Goal: Information Seeking & Learning: Understand process/instructions

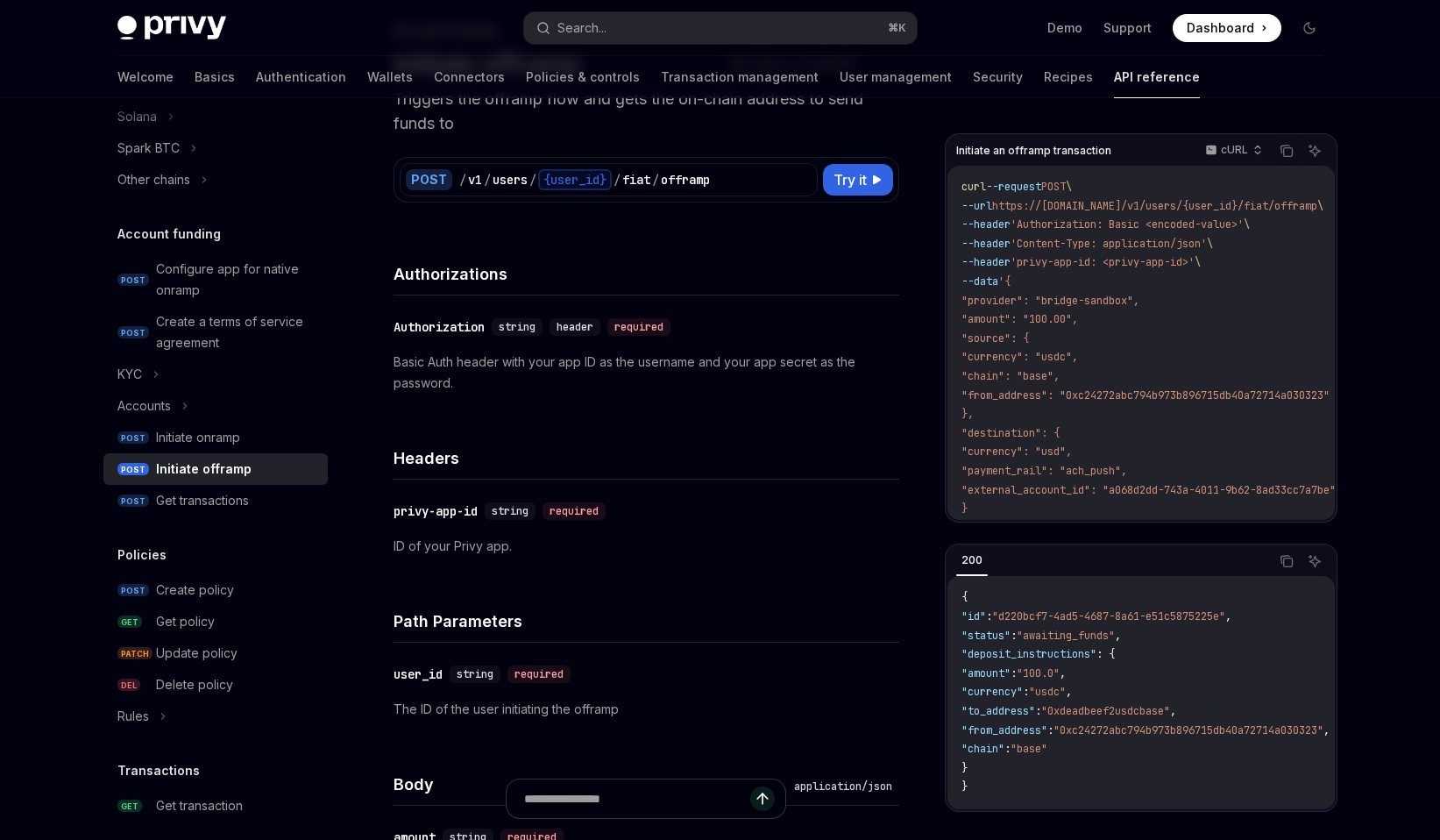
scroll to position [121, 0]
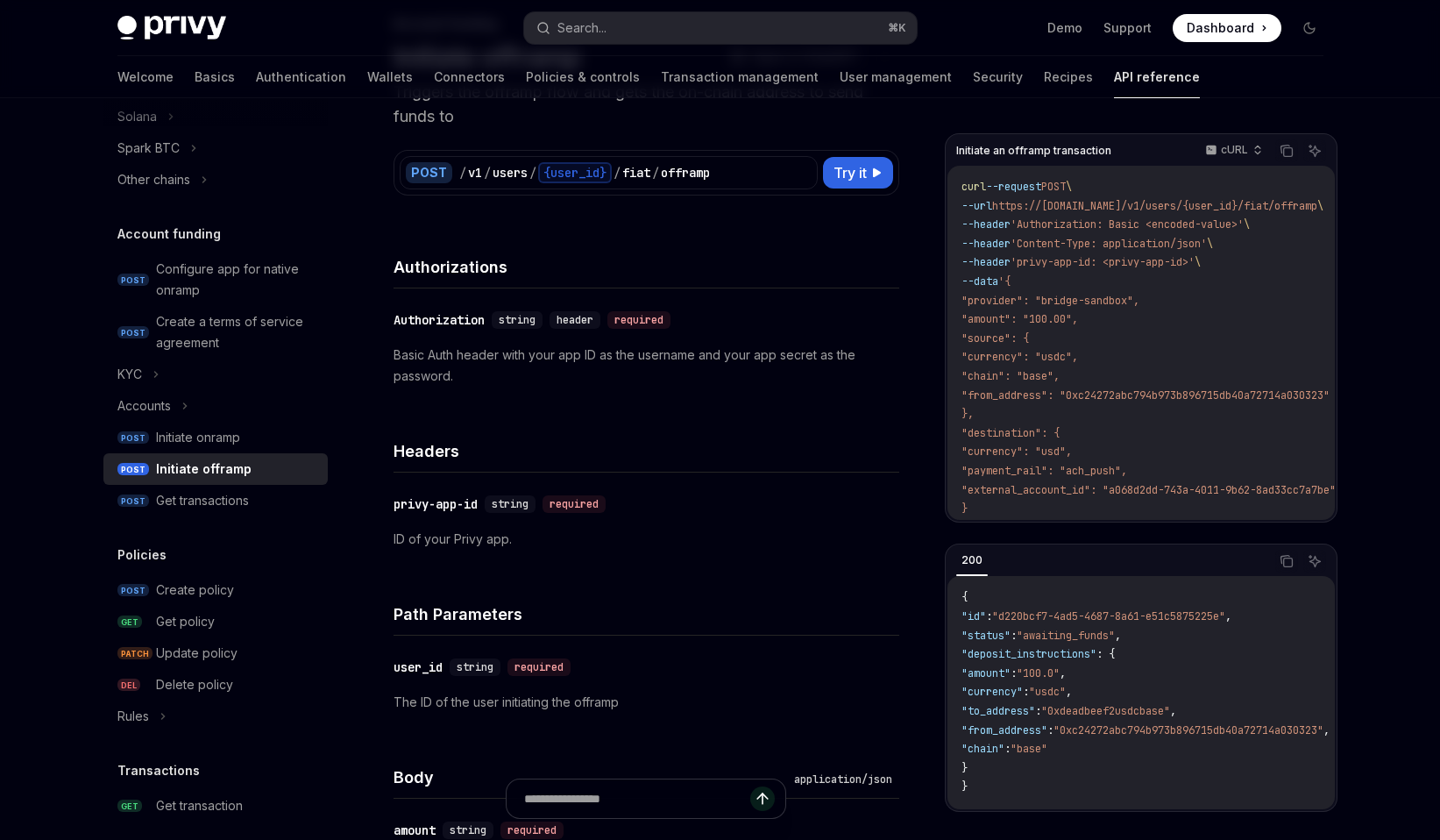
click at [1104, 704] on span ""0xdeadbeef2usdcbase"" at bounding box center [1106, 711] width 128 height 14
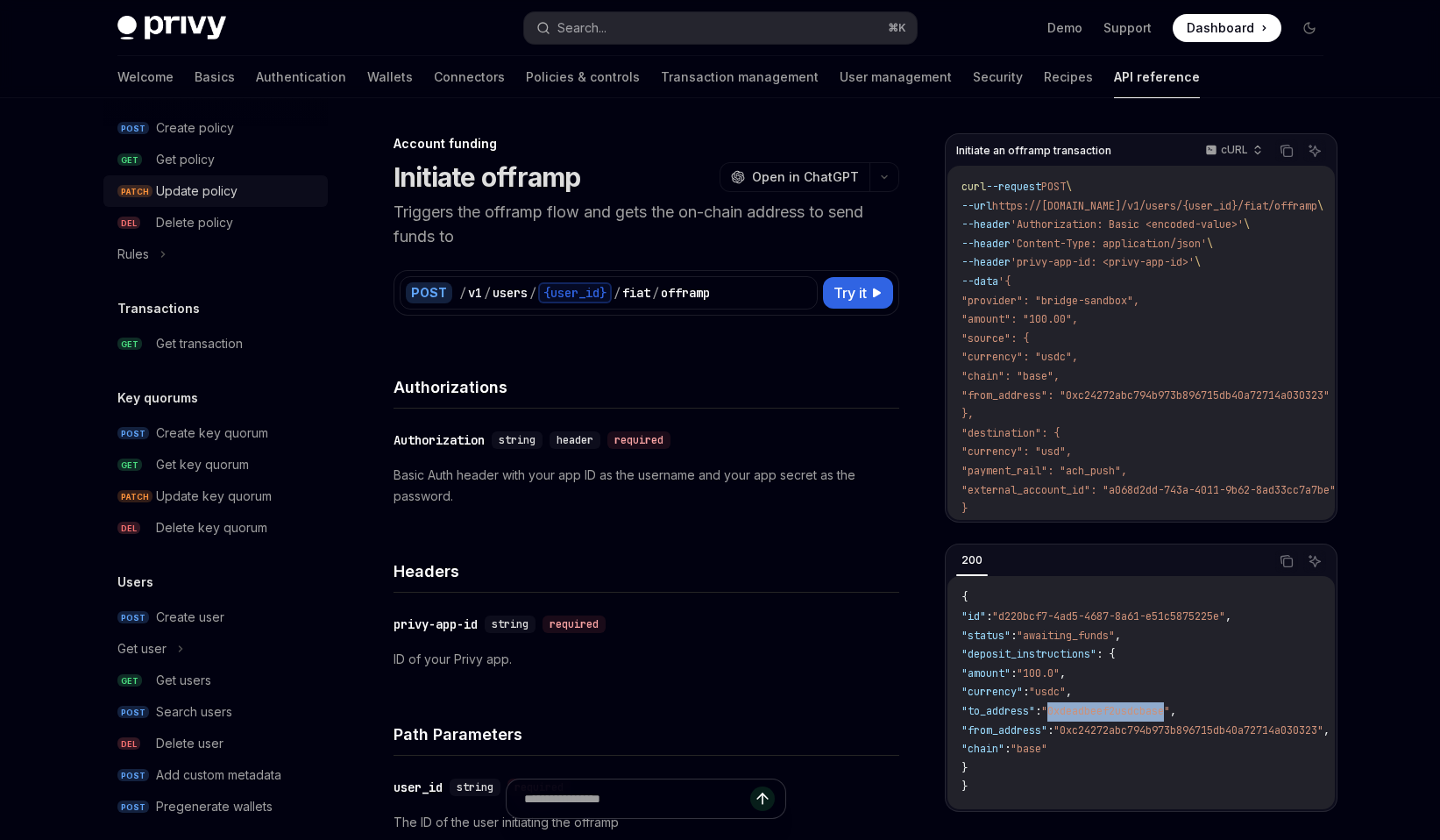
scroll to position [1003, 0]
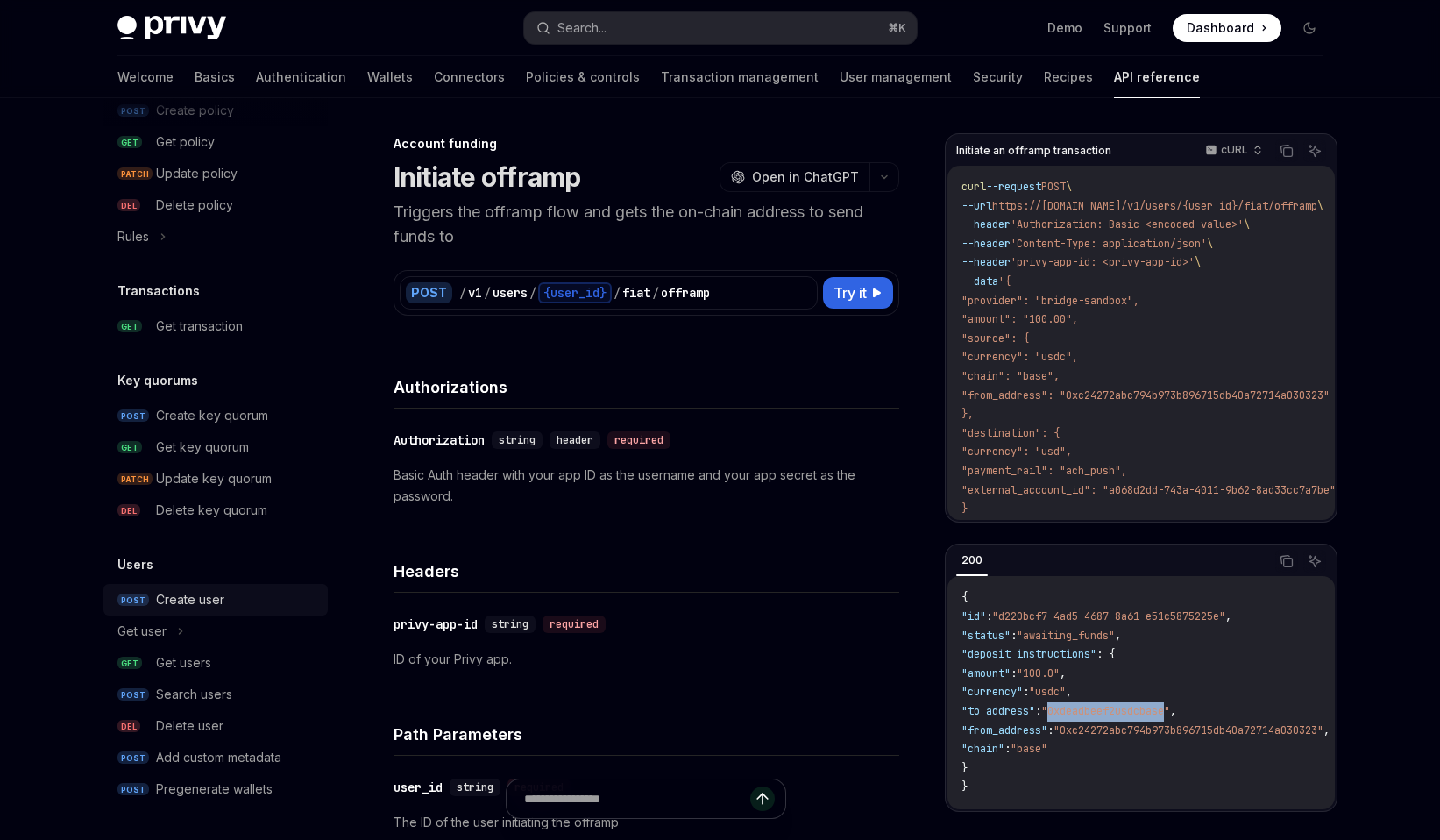
click at [179, 607] on div "Create user" at bounding box center [190, 600] width 69 height 21
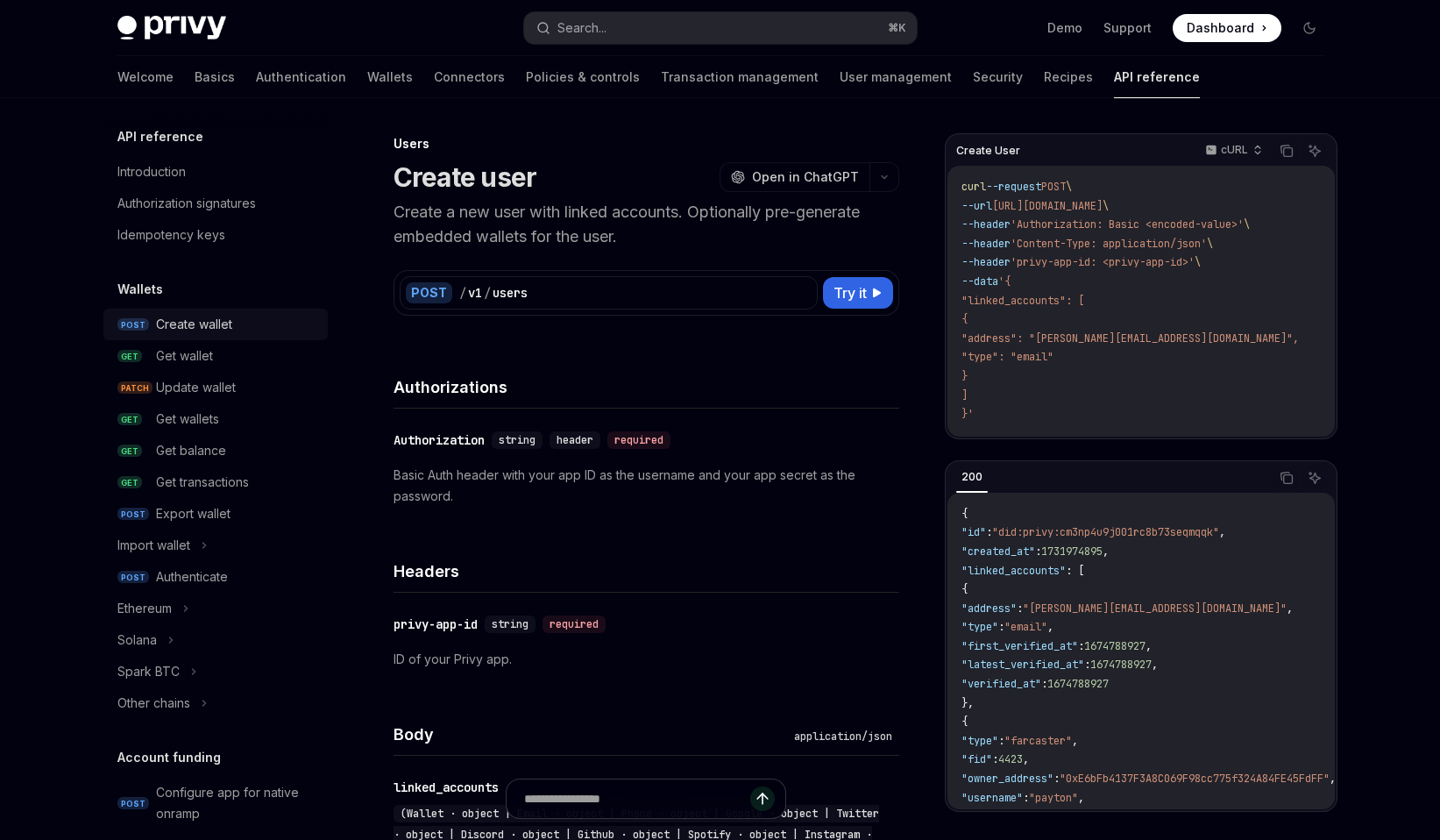
click at [221, 315] on div "Create wallet" at bounding box center [194, 325] width 77 height 21
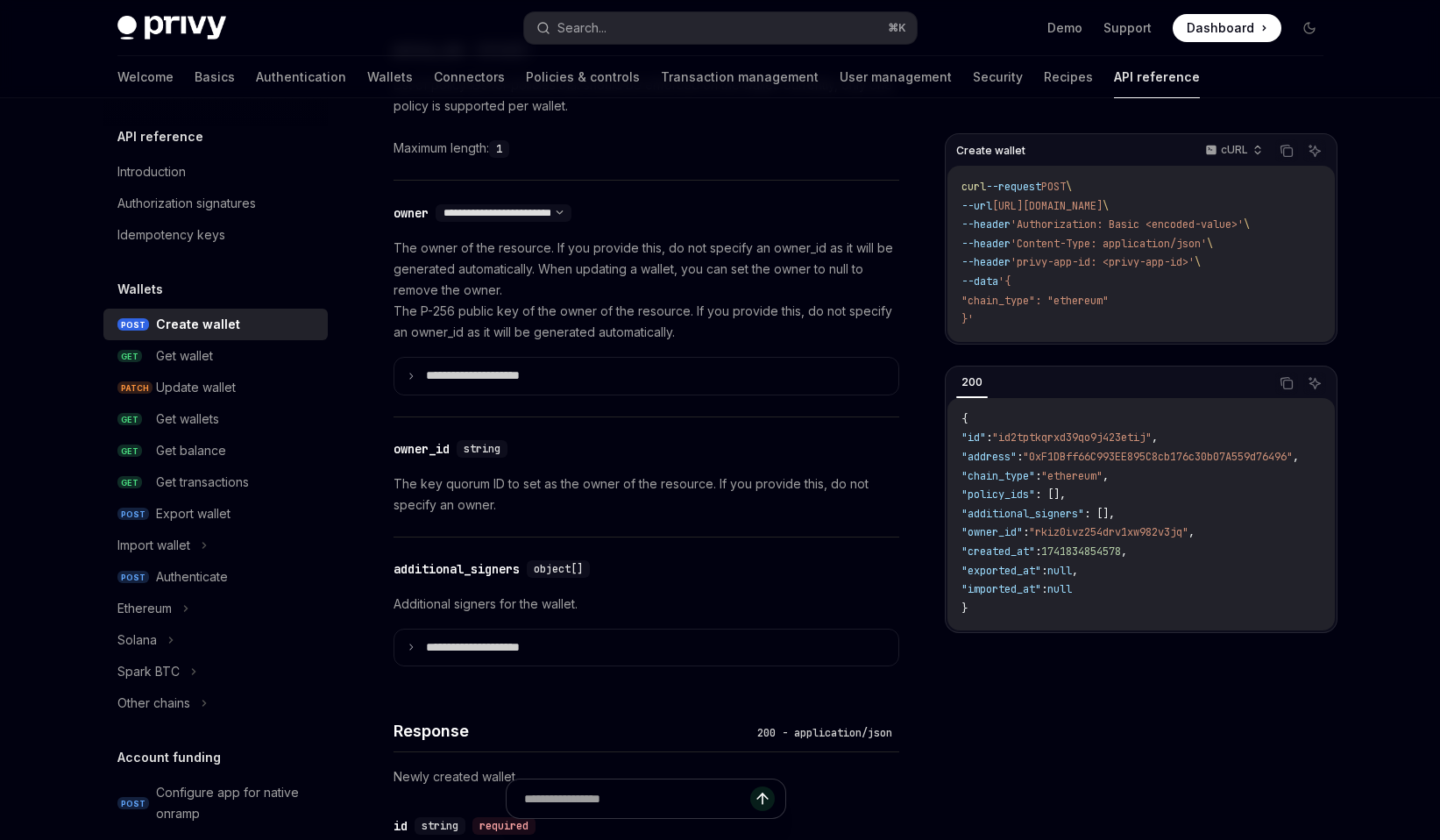
scroll to position [993, 0]
click at [514, 345] on div "**********" at bounding box center [646, 318] width 506 height 157
click at [487, 370] on p "**********" at bounding box center [486, 378] width 122 height 16
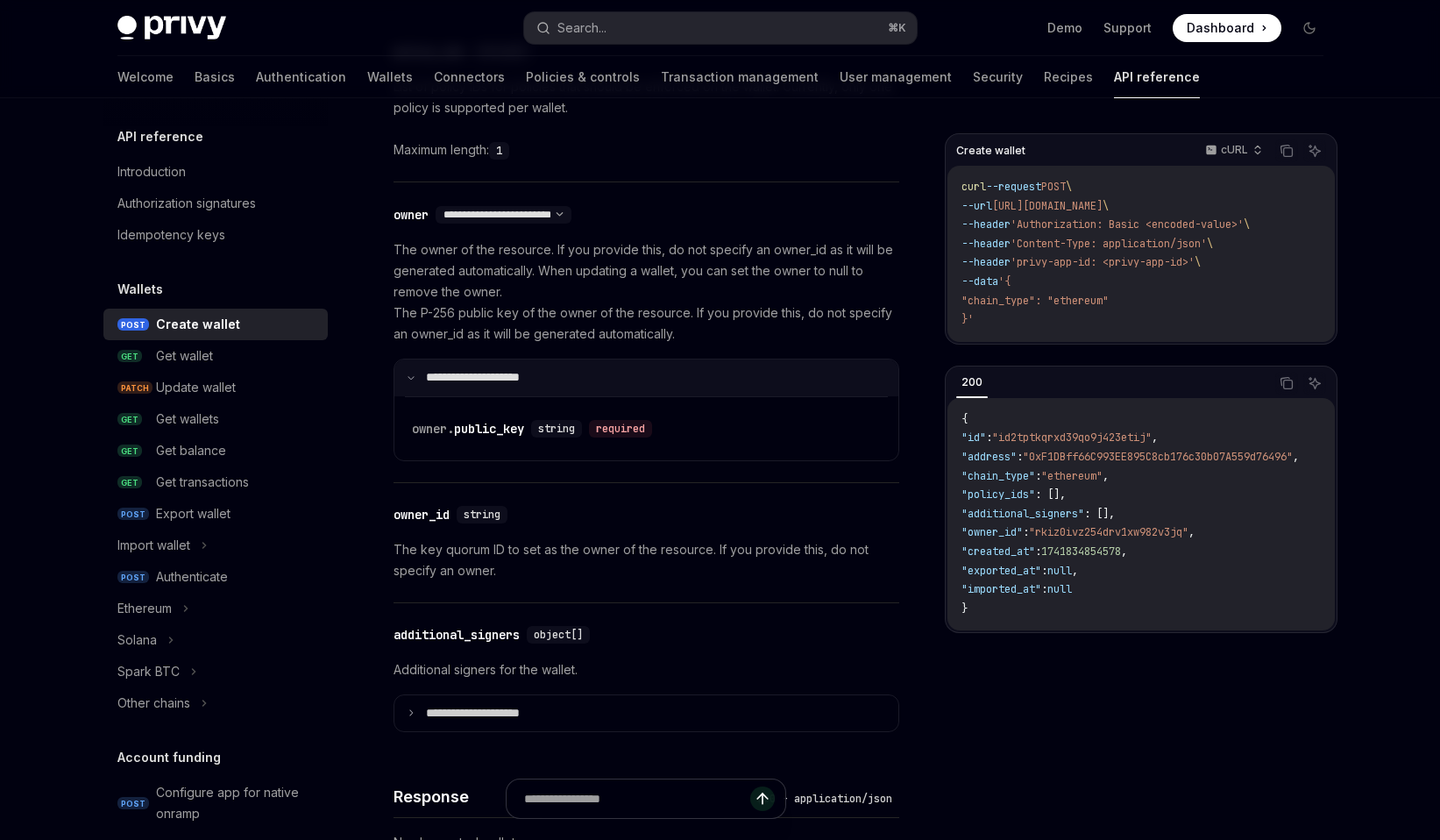
click at [487, 370] on p "**********" at bounding box center [484, 378] width 117 height 16
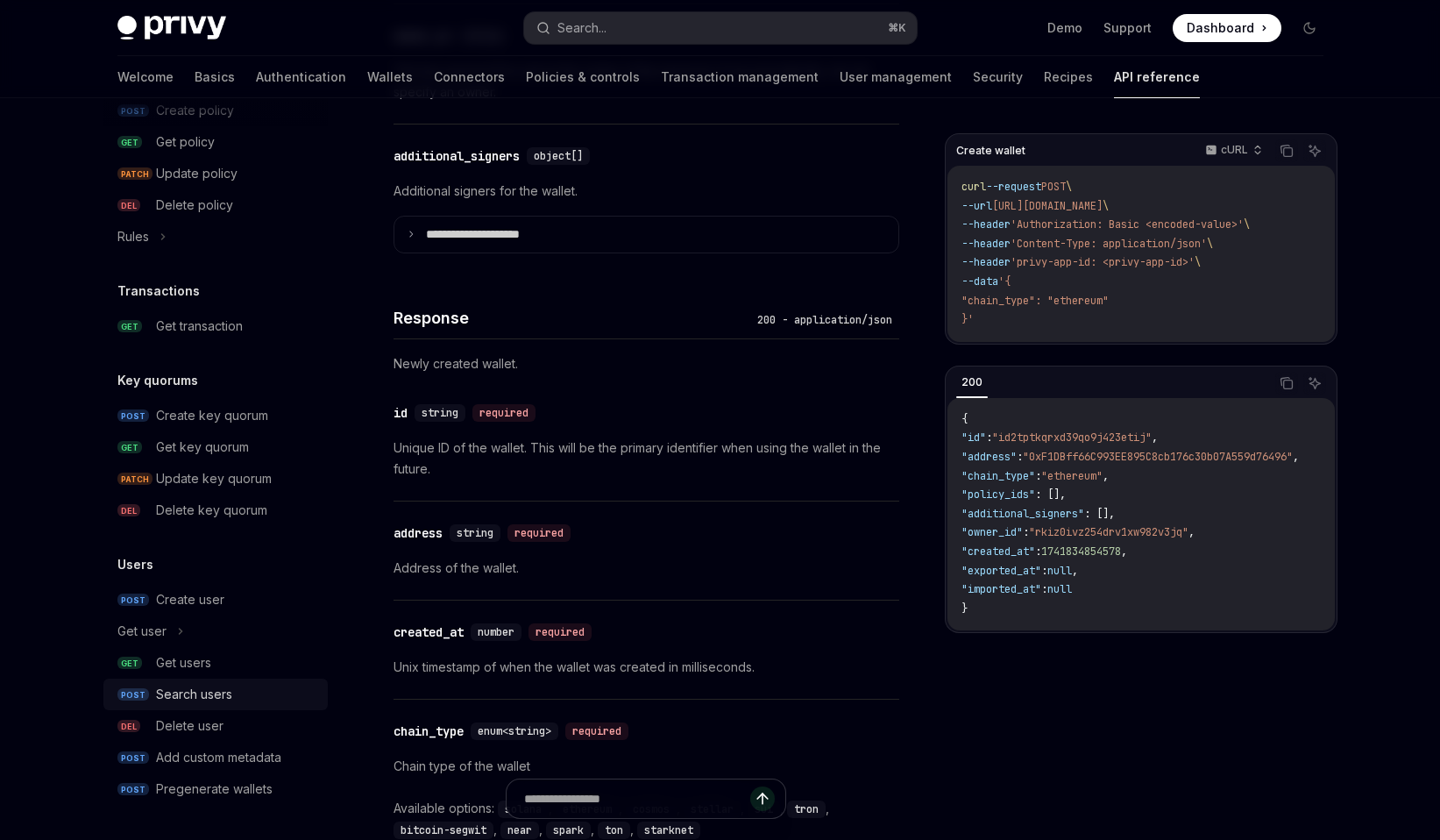
scroll to position [1413, 0]
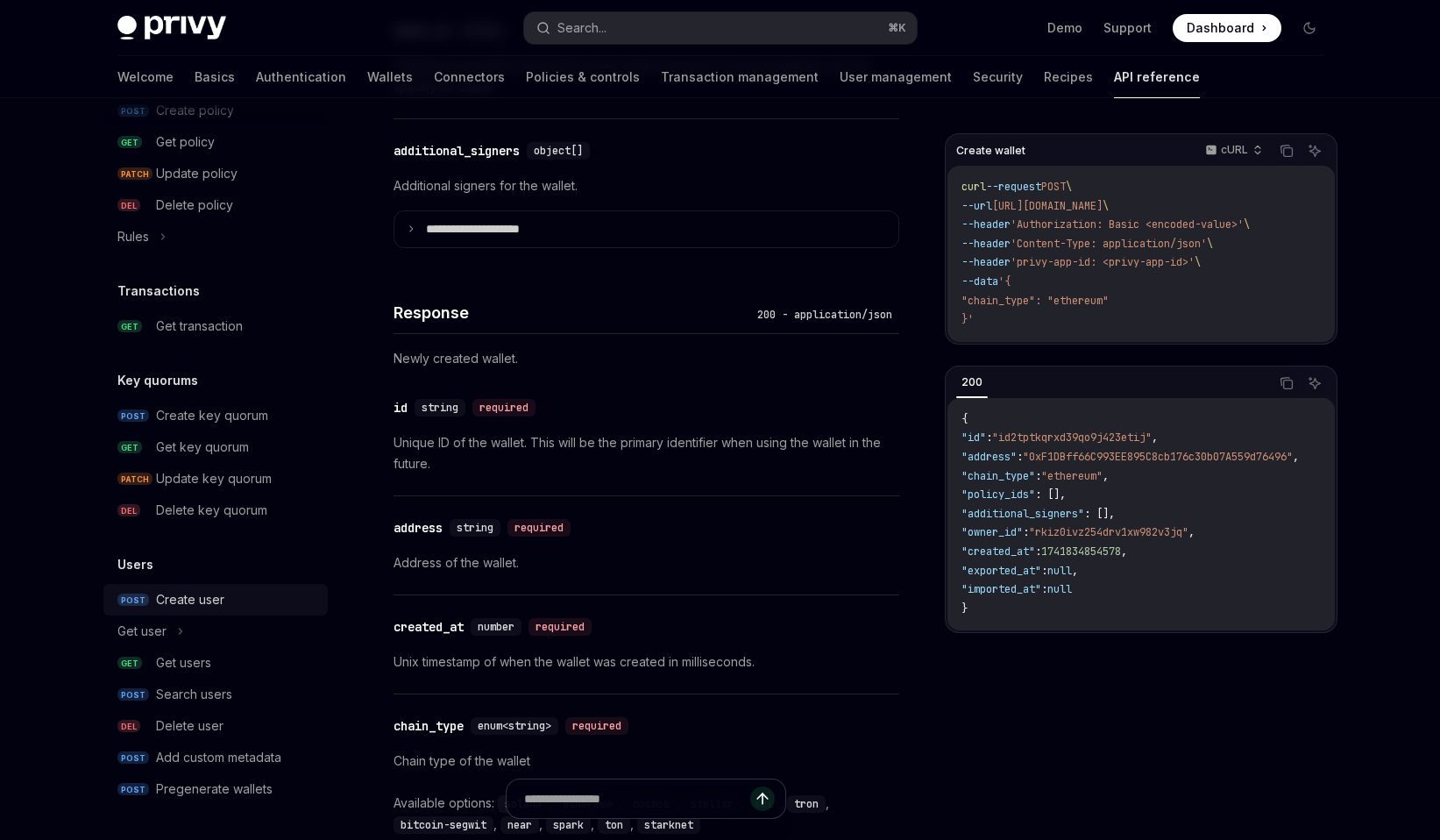
click at [202, 595] on div "Create user" at bounding box center [190, 600] width 69 height 21
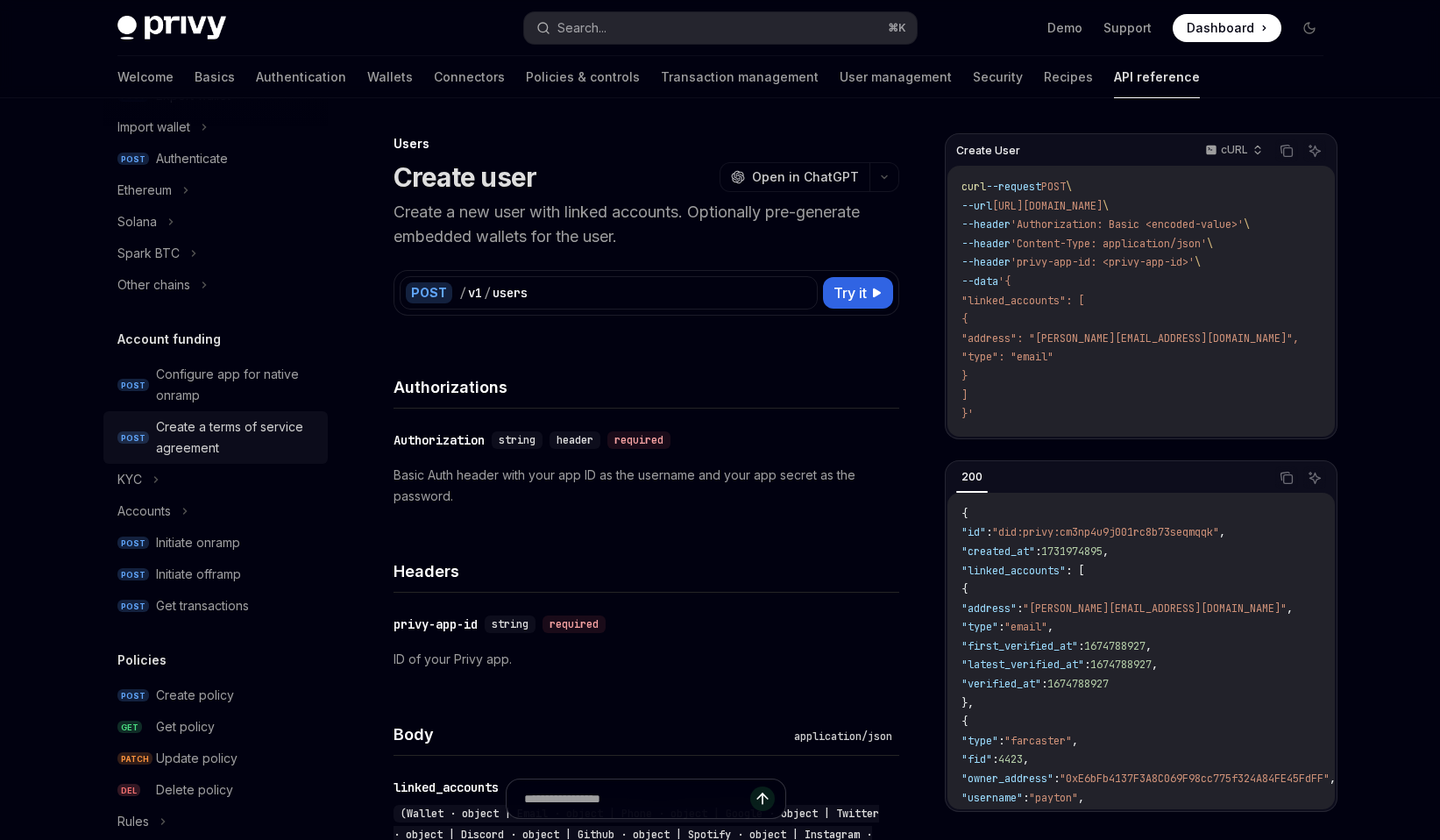
scroll to position [420, 0]
click at [200, 540] on div "Initiate onramp" at bounding box center [198, 541] width 84 height 21
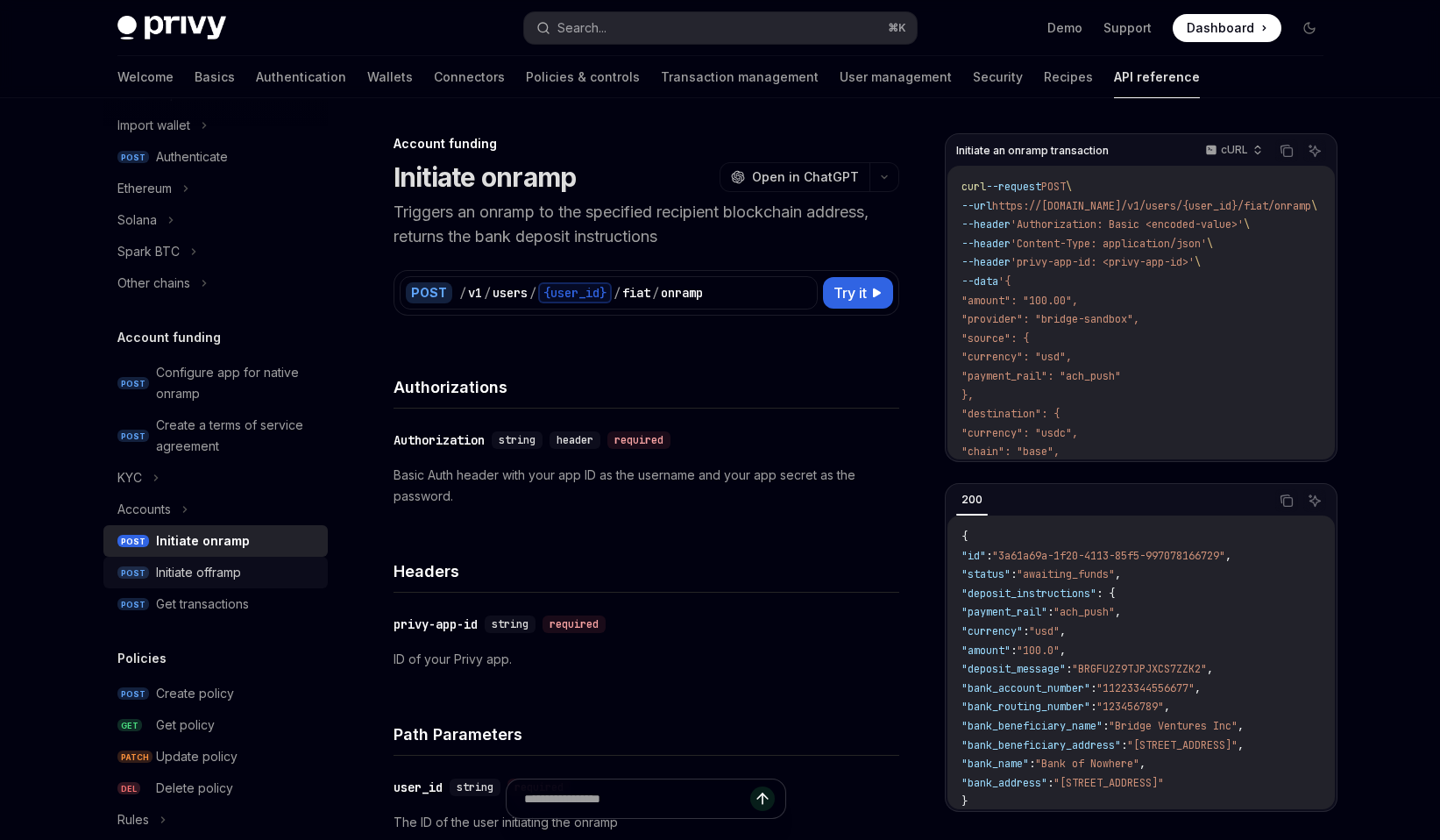
click at [190, 560] on link "POST Initiate offramp" at bounding box center [216, 573] width 224 height 32
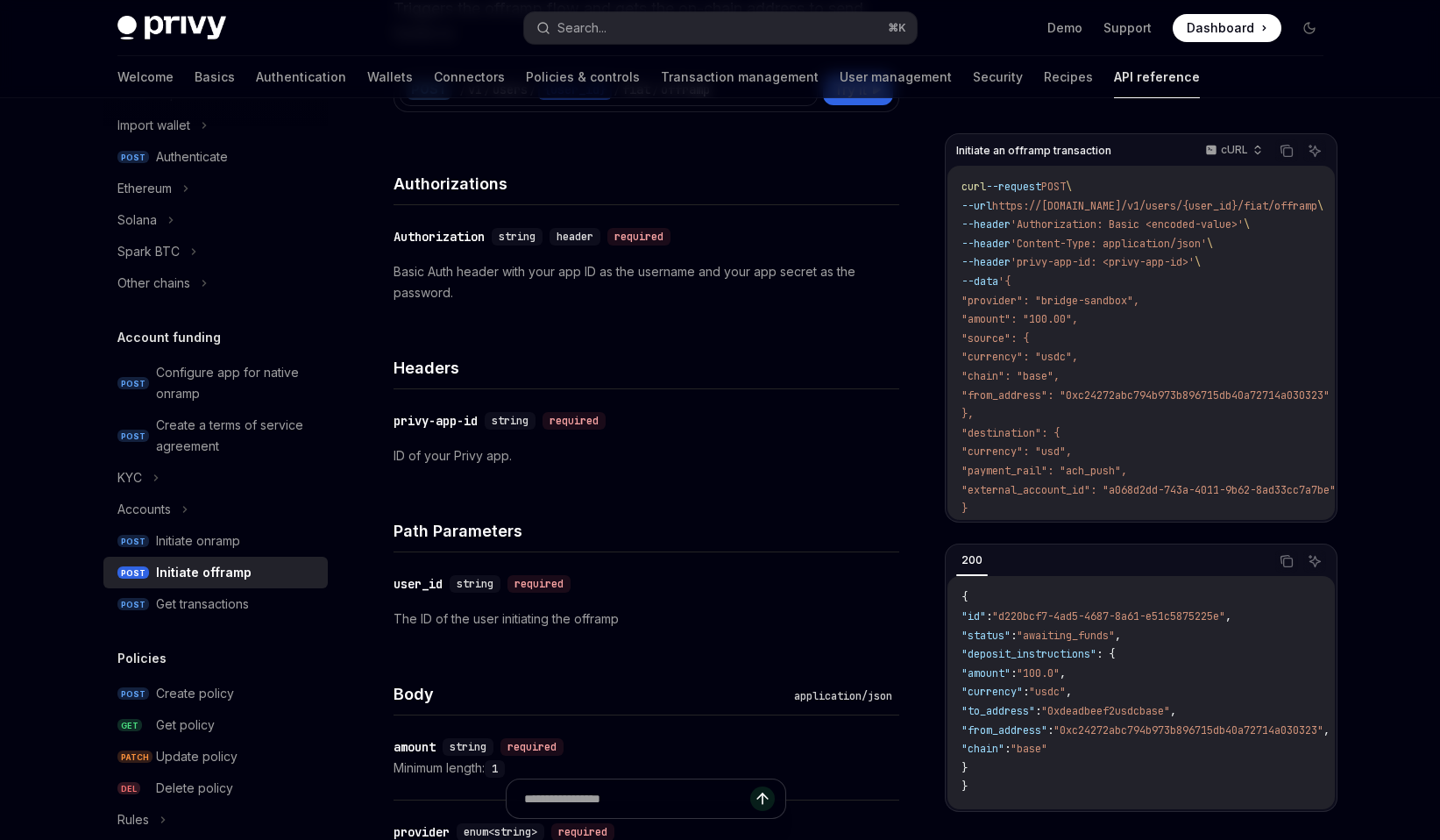
scroll to position [210, 0]
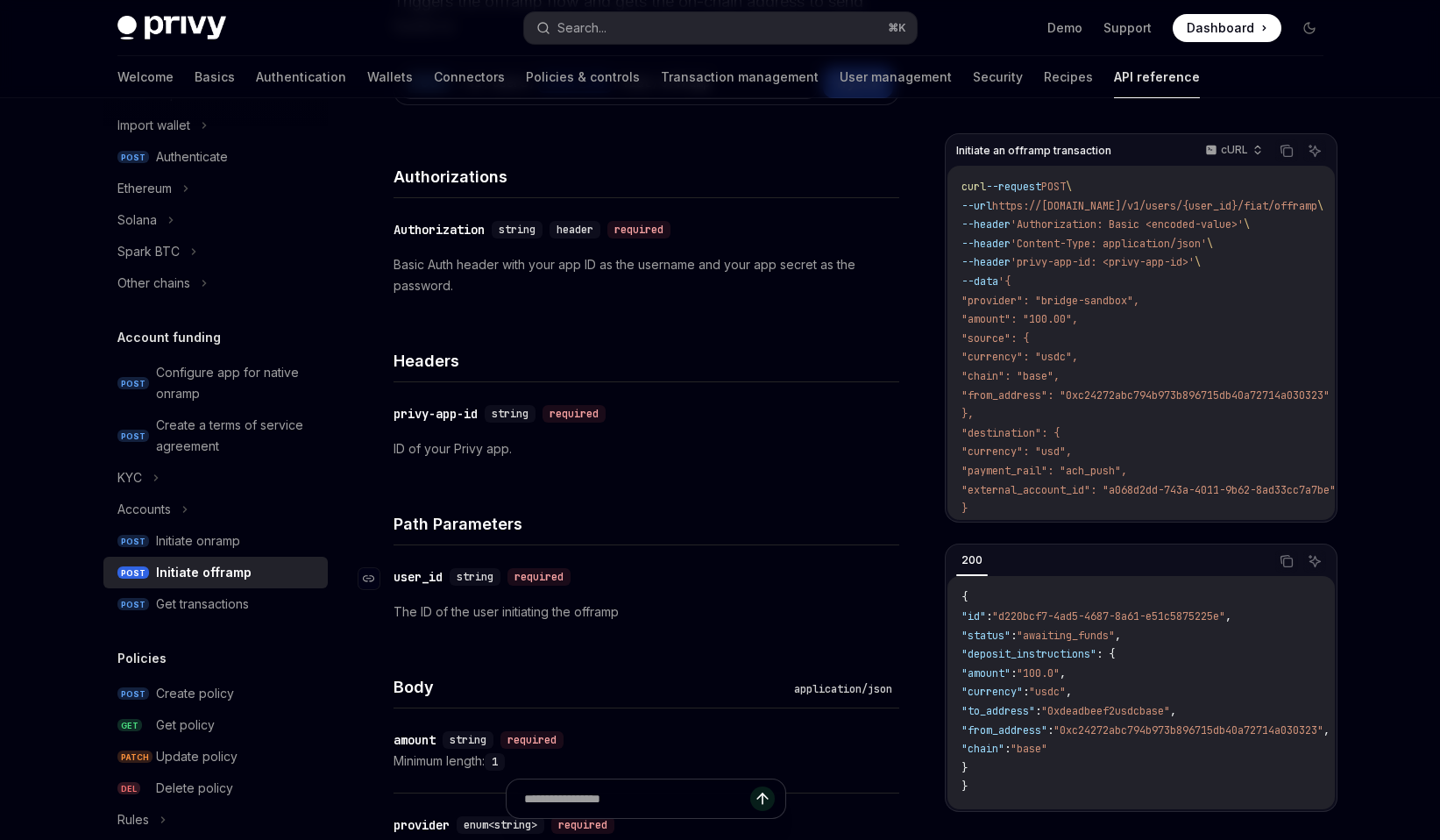
click at [420, 582] on div "user_id" at bounding box center [418, 577] width 49 height 18
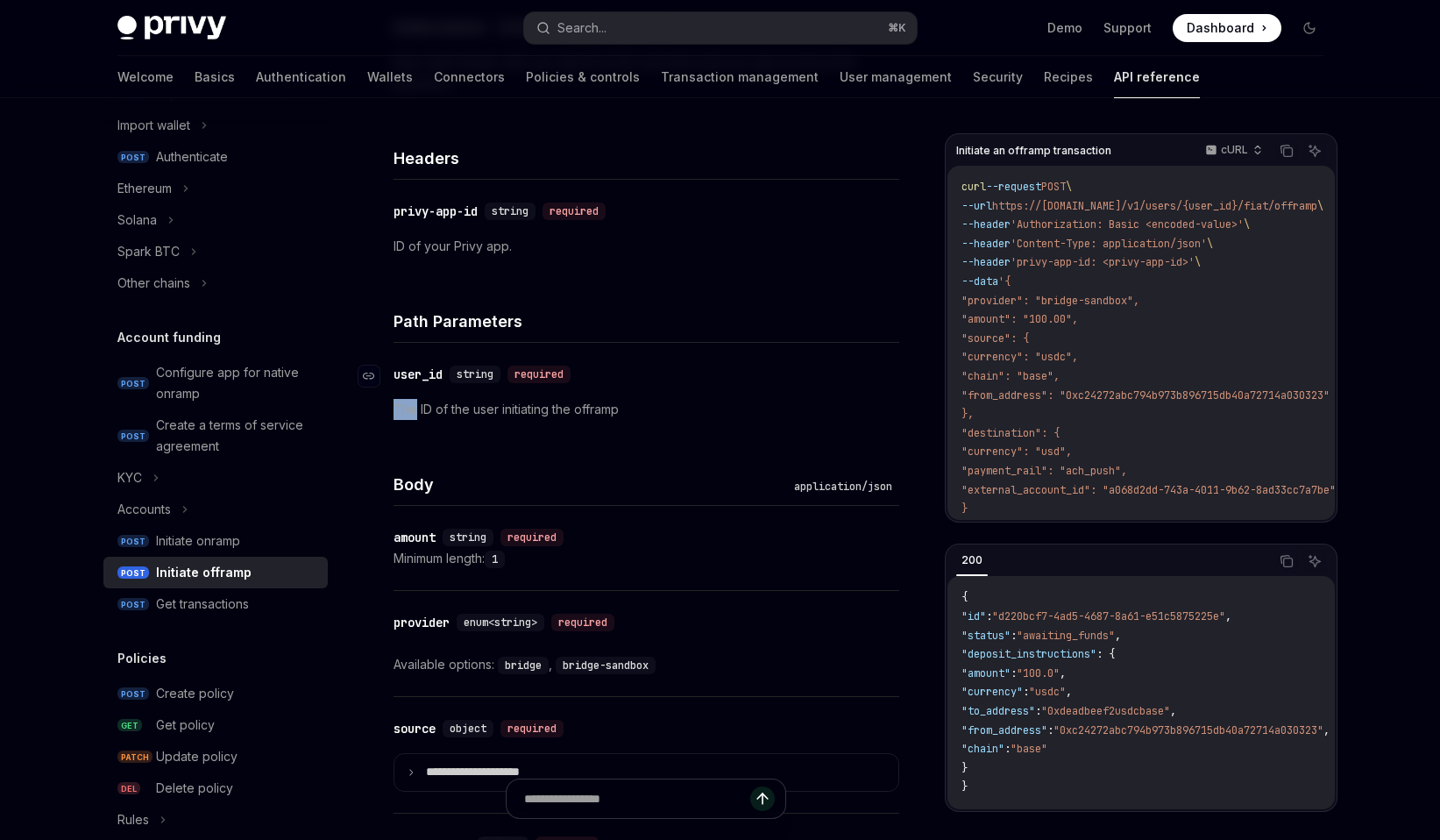
click at [420, 582] on div "**********" at bounding box center [646, 646] width 506 height 1432
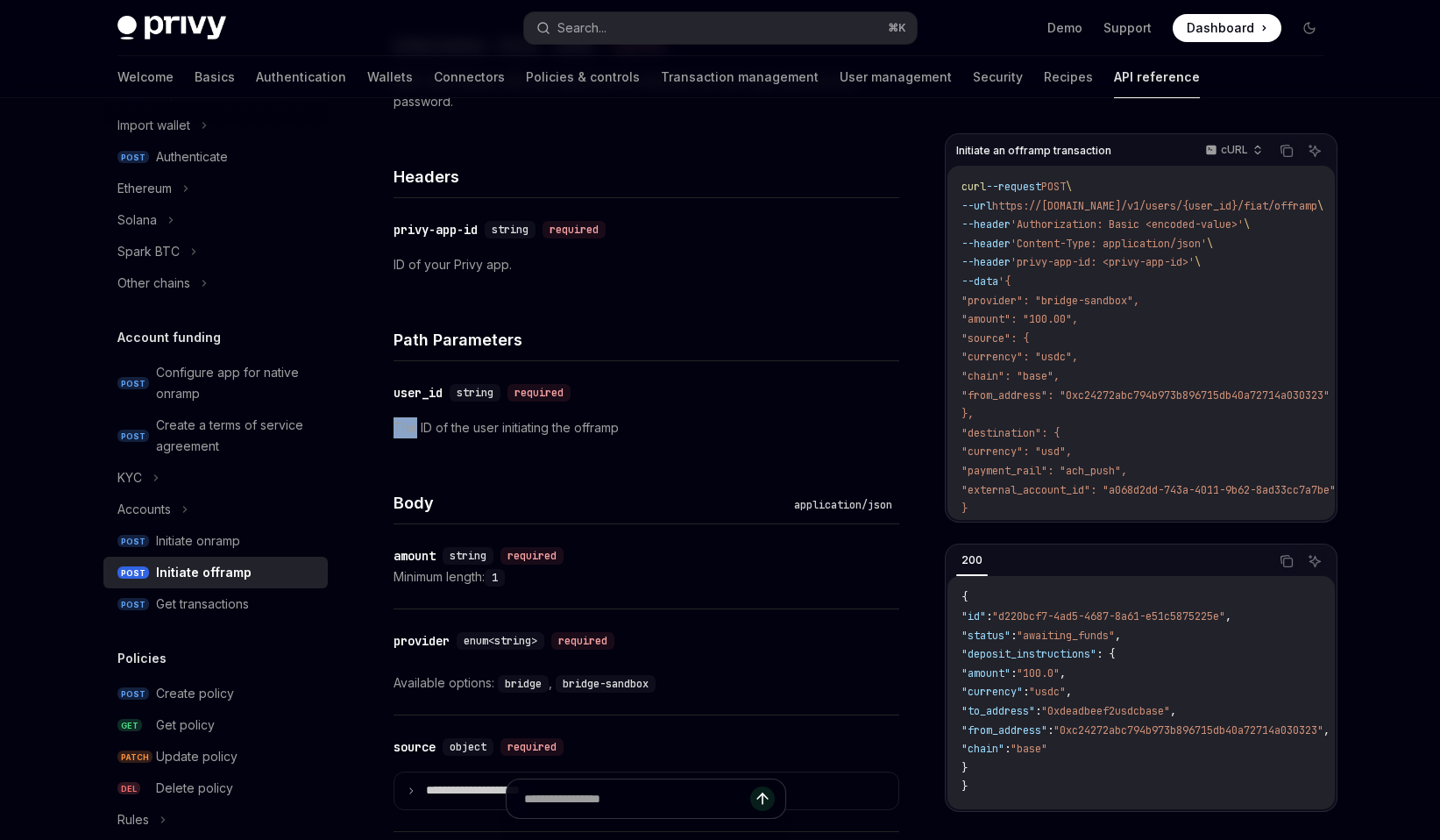
scroll to position [385, 0]
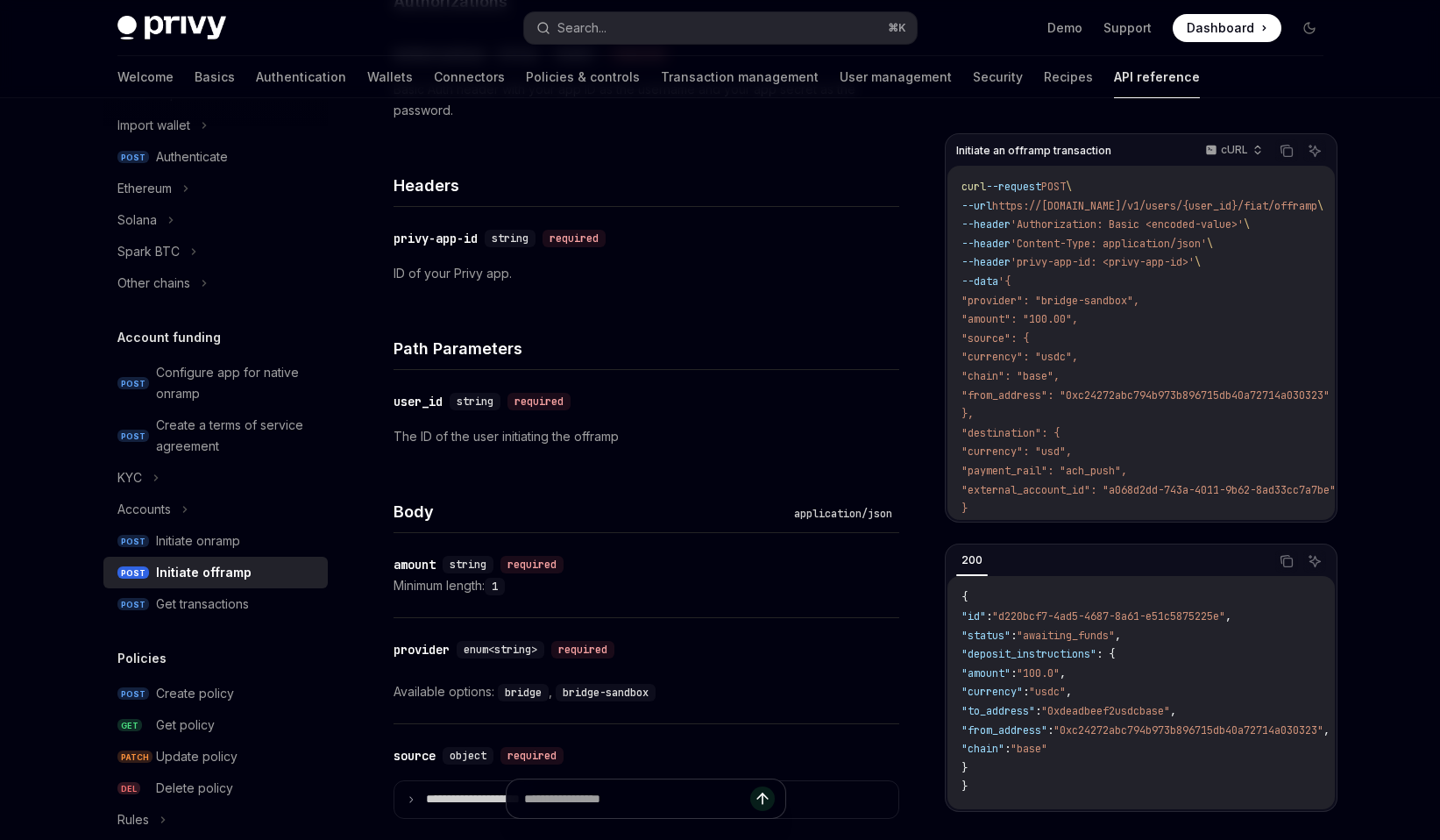
click at [482, 435] on p "The ID of the user initiating the offramp" at bounding box center [646, 436] width 506 height 21
click at [179, 557] on link "POST Initiate offramp" at bounding box center [216, 573] width 224 height 32
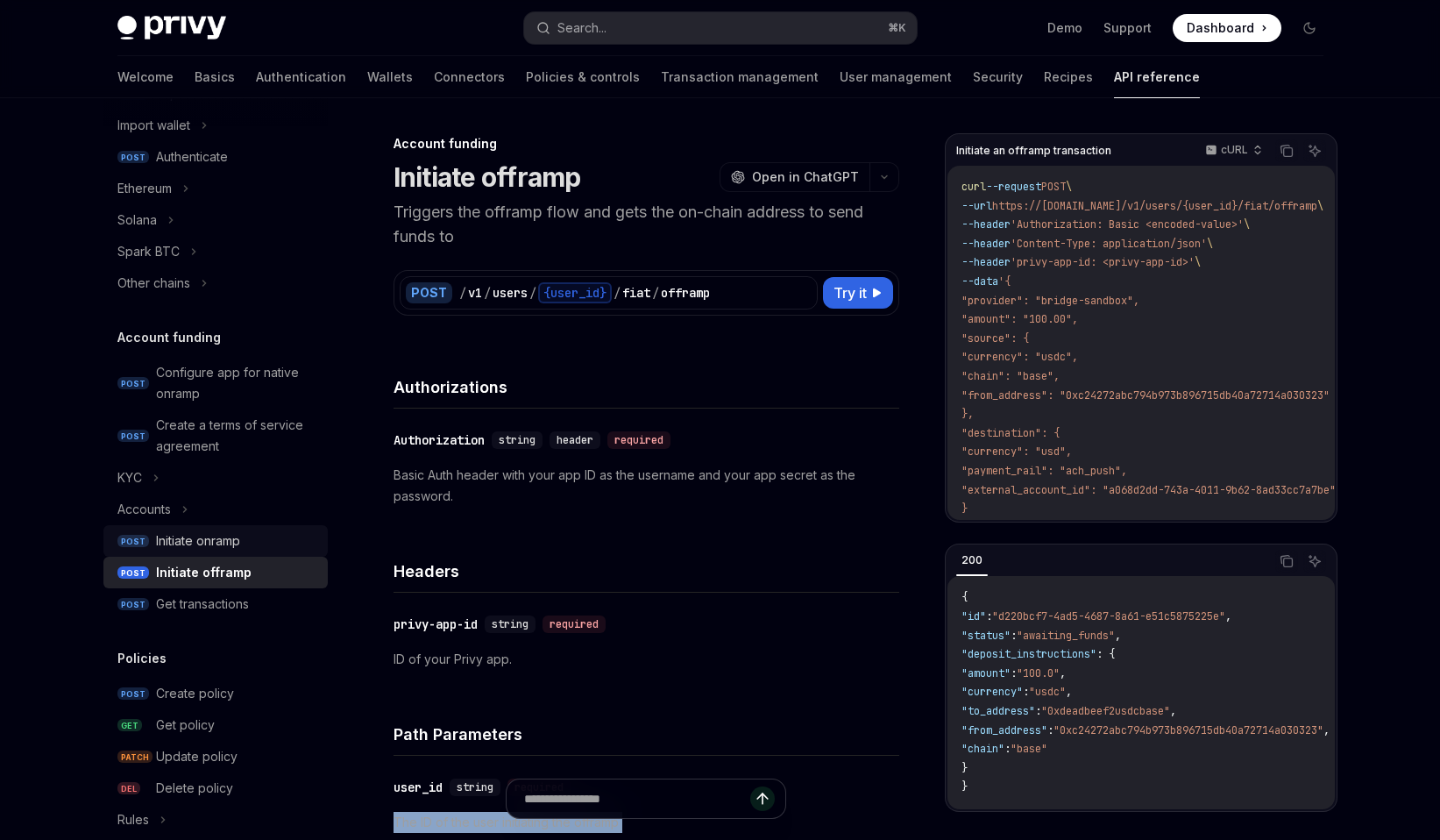
click at [215, 553] on link "POST Initiate onramp" at bounding box center [216, 541] width 224 height 32
type textarea "*"
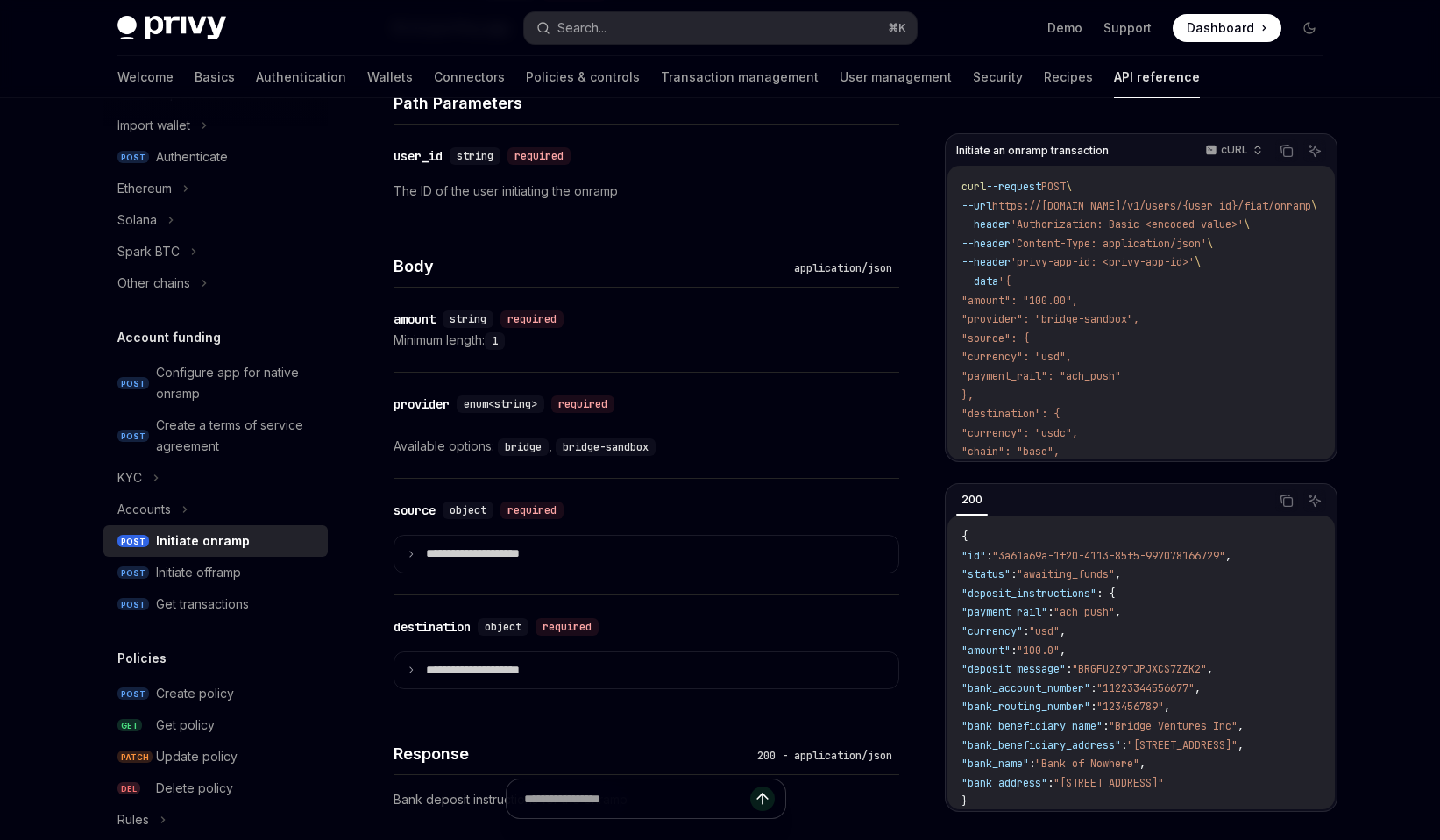
scroll to position [646, 0]
